Goal: Communication & Community: Connect with others

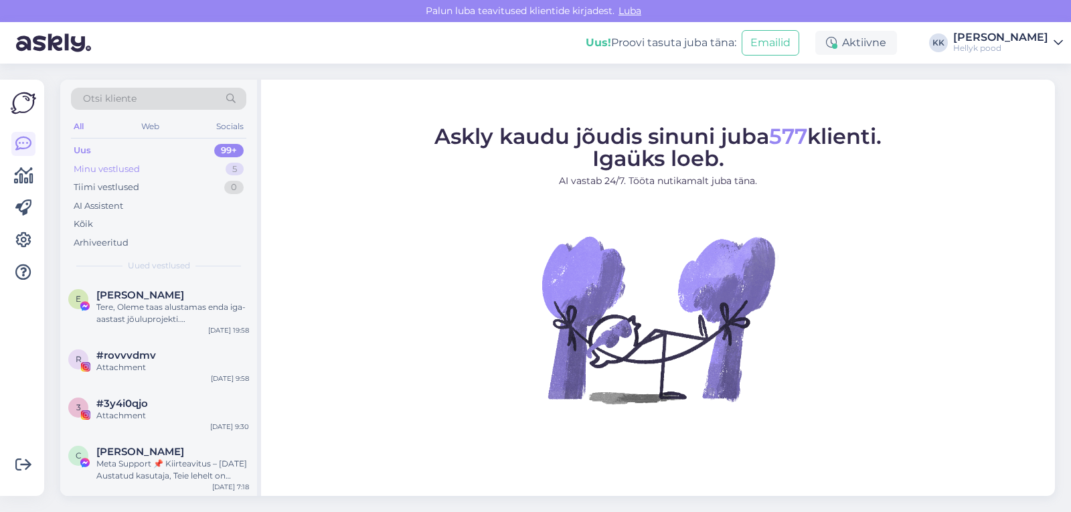
click at [104, 171] on div "Minu vestlused" at bounding box center [107, 169] width 66 height 13
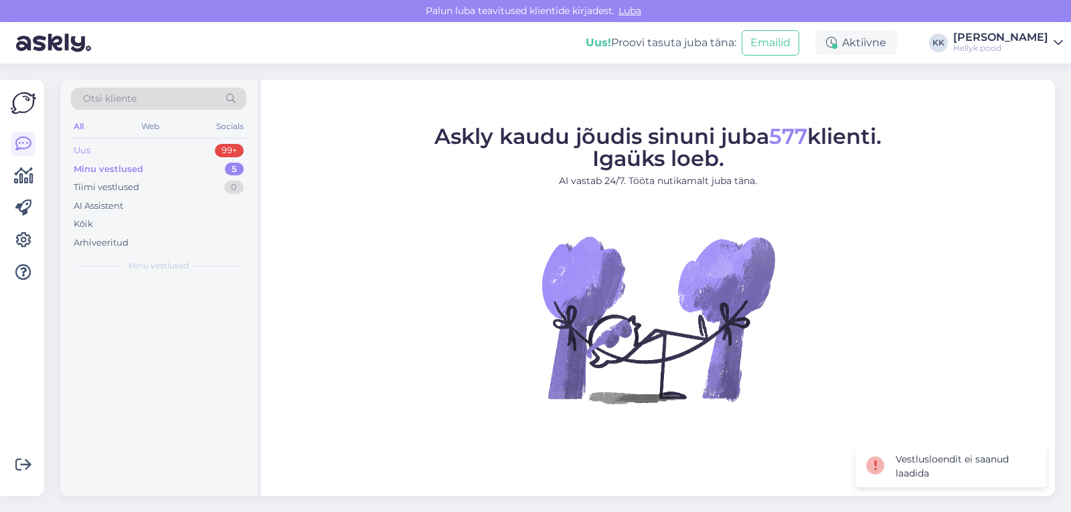
click at [88, 149] on div "Uus" at bounding box center [82, 150] width 17 height 13
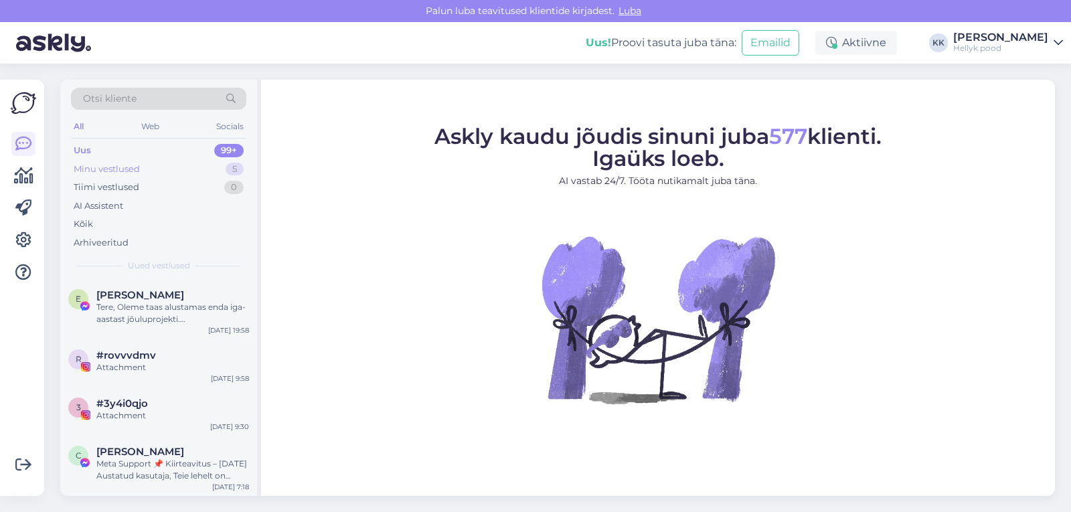
click at [100, 169] on div "Minu vestlused" at bounding box center [107, 169] width 66 height 13
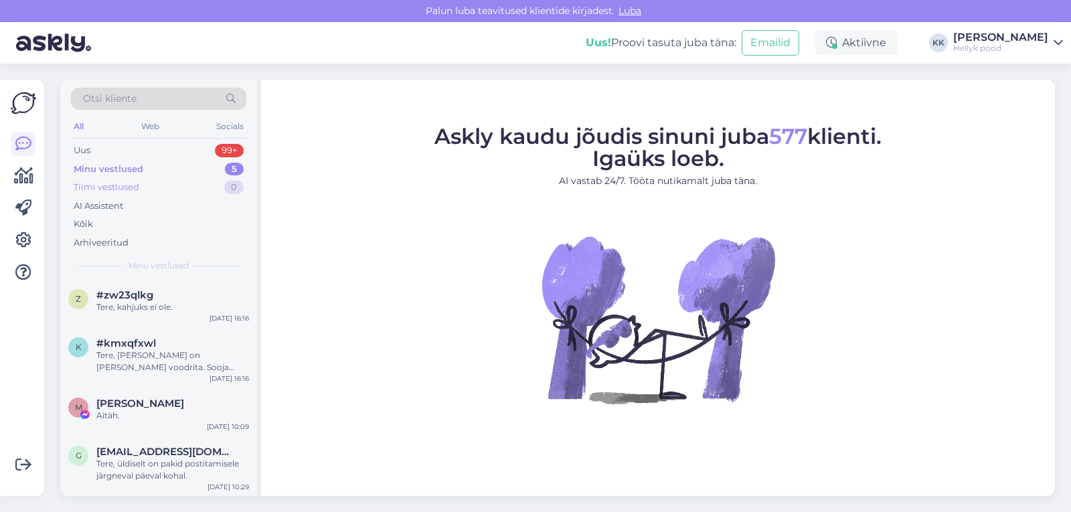
click at [100, 185] on div "Tiimi vestlused" at bounding box center [107, 187] width 66 height 13
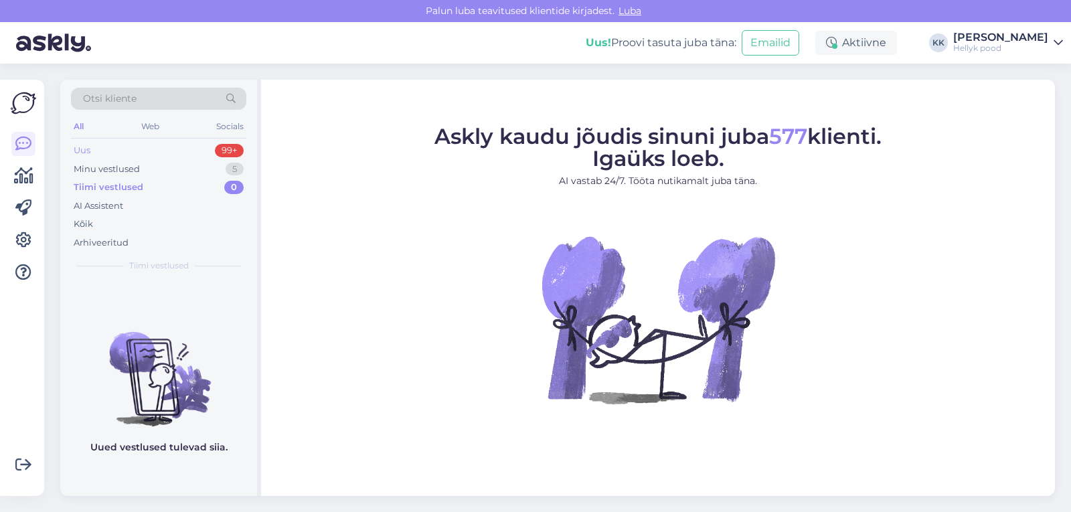
click at [80, 148] on div "Uus" at bounding box center [82, 150] width 17 height 13
